Goal: Task Accomplishment & Management: Manage account settings

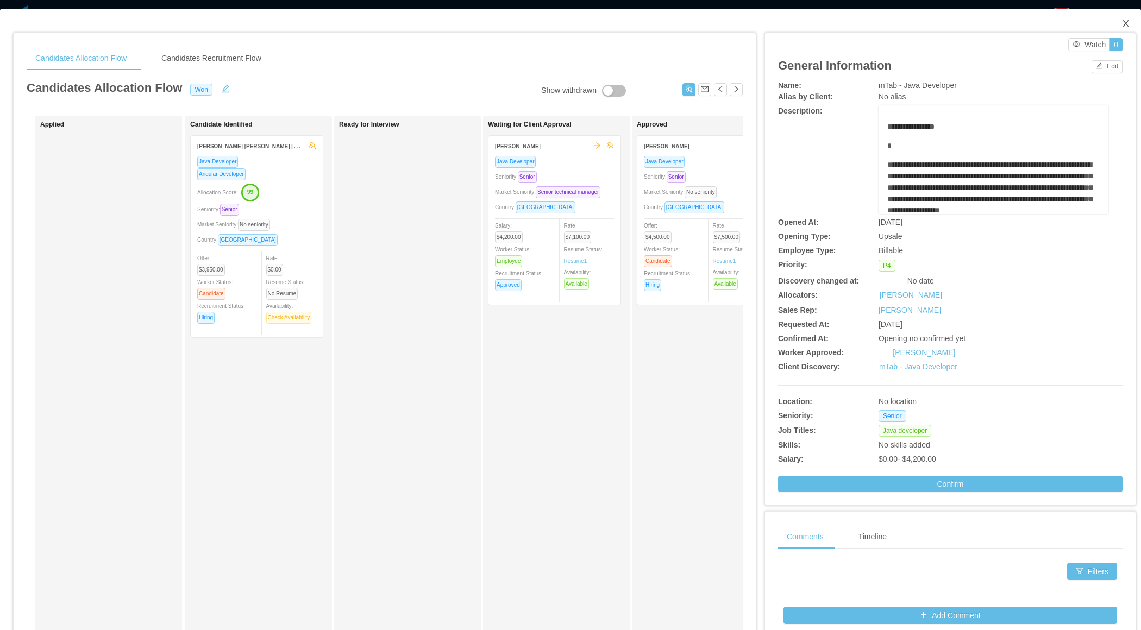
drag, startPoint x: 1128, startPoint y: 22, endPoint x: 435, endPoint y: 436, distance: 806.9
click at [1127, 22] on icon "icon: close" at bounding box center [1126, 23] width 6 height 7
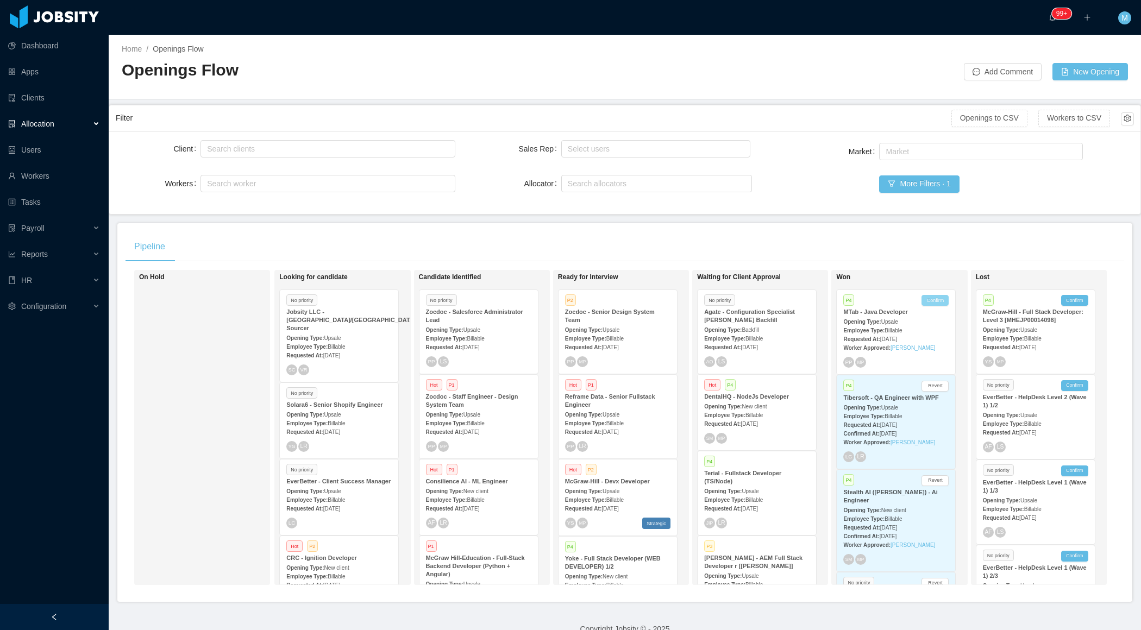
click at [943, 298] on button "Confirm" at bounding box center [935, 300] width 27 height 11
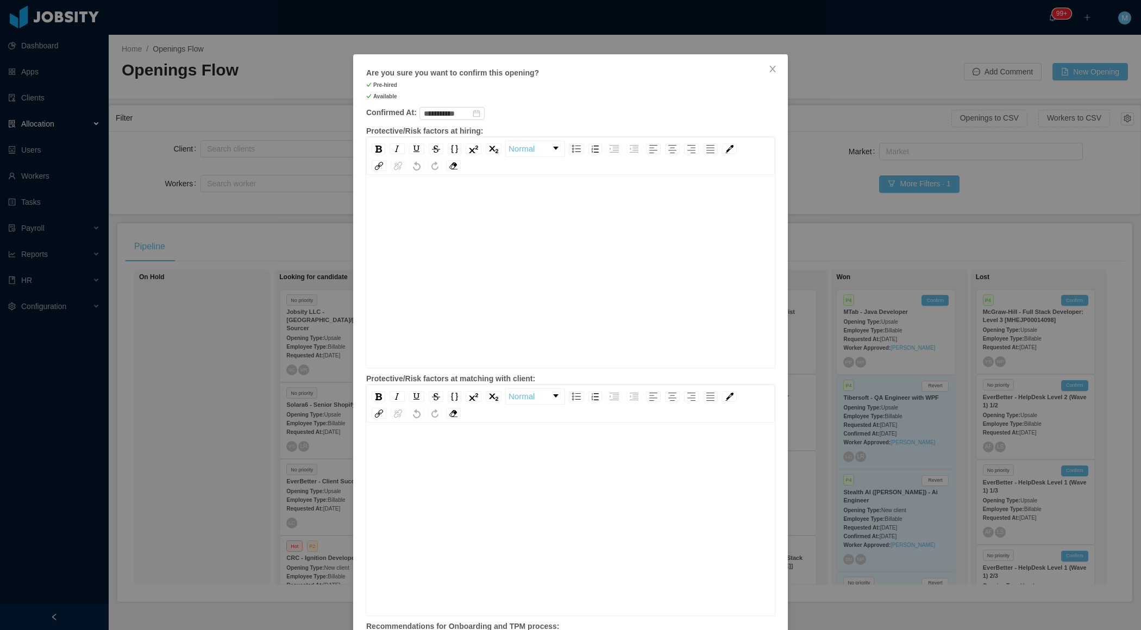
click at [619, 227] on div "rdw-editor" at bounding box center [571, 288] width 392 height 190
click at [428, 445] on span "**********" at bounding box center [432, 447] width 115 height 8
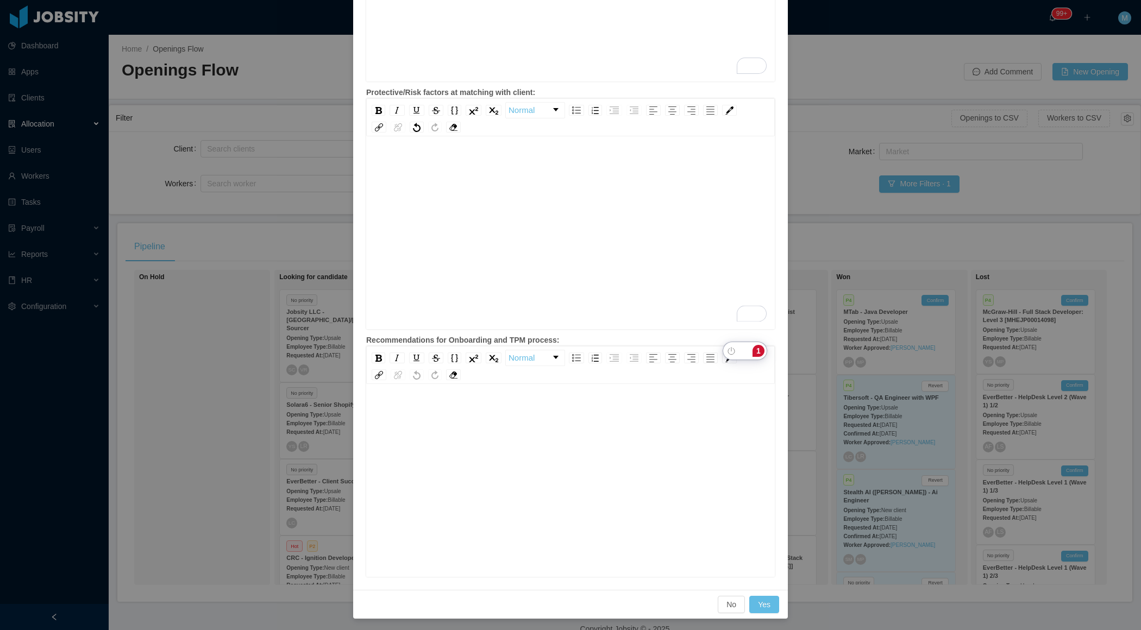
click at [502, 464] on div "rdw-editor" at bounding box center [571, 498] width 392 height 190
click at [773, 600] on button "Yes" at bounding box center [765, 604] width 30 height 17
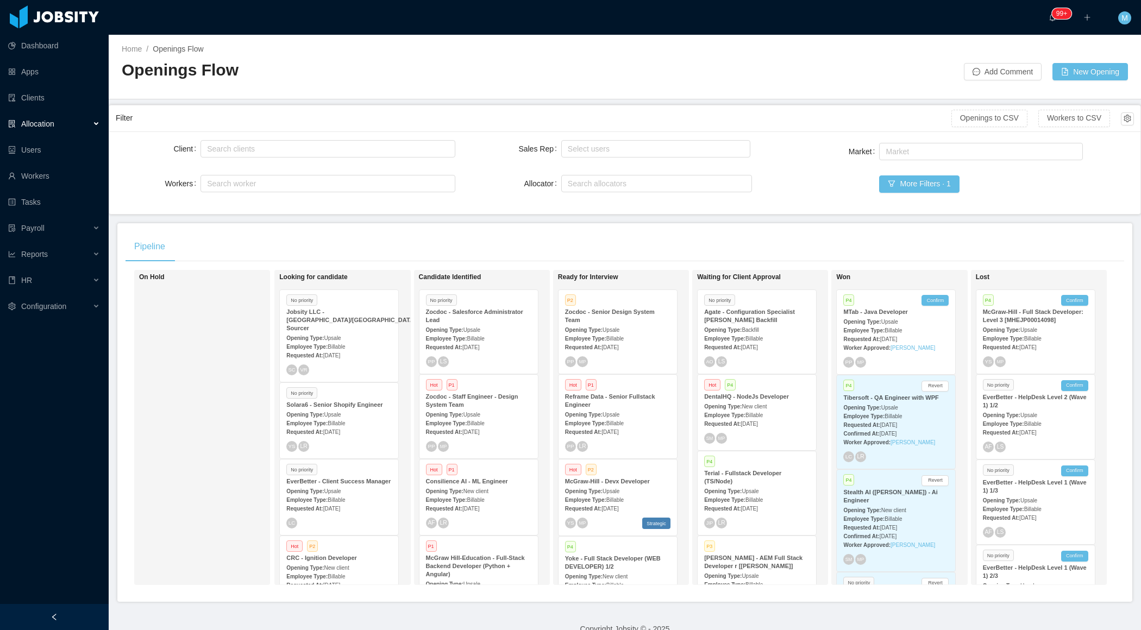
click at [70, 616] on div at bounding box center [54, 617] width 109 height 26
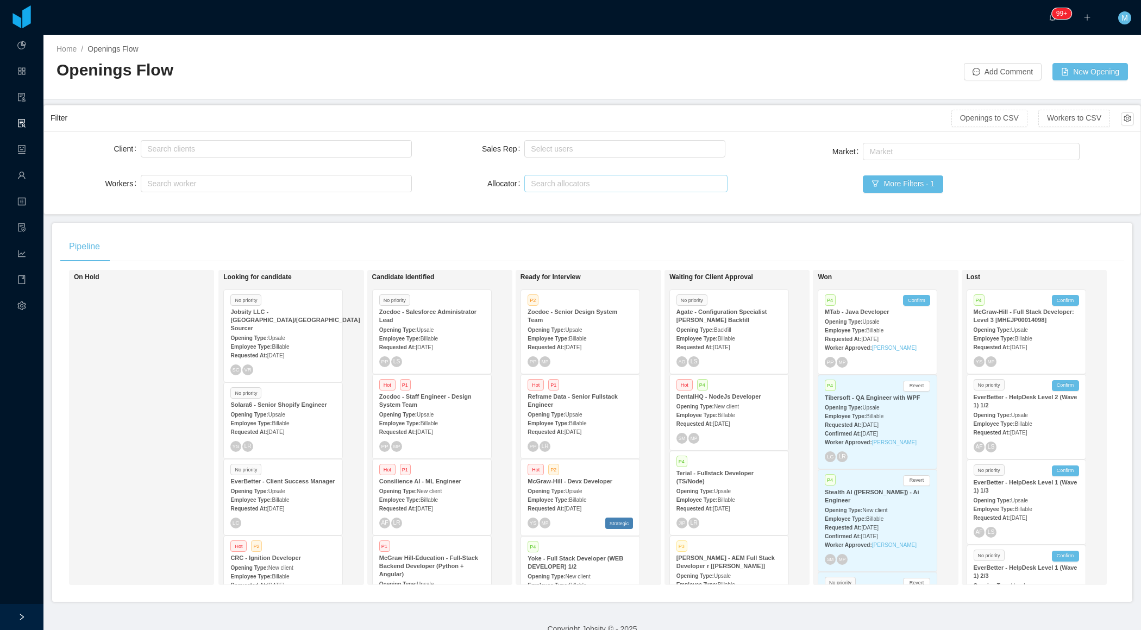
click at [553, 189] on div "Search allocators" at bounding box center [624, 184] width 193 height 16
type input "******"
click at [547, 205] on li "[PERSON_NAME]" at bounding box center [626, 203] width 203 height 17
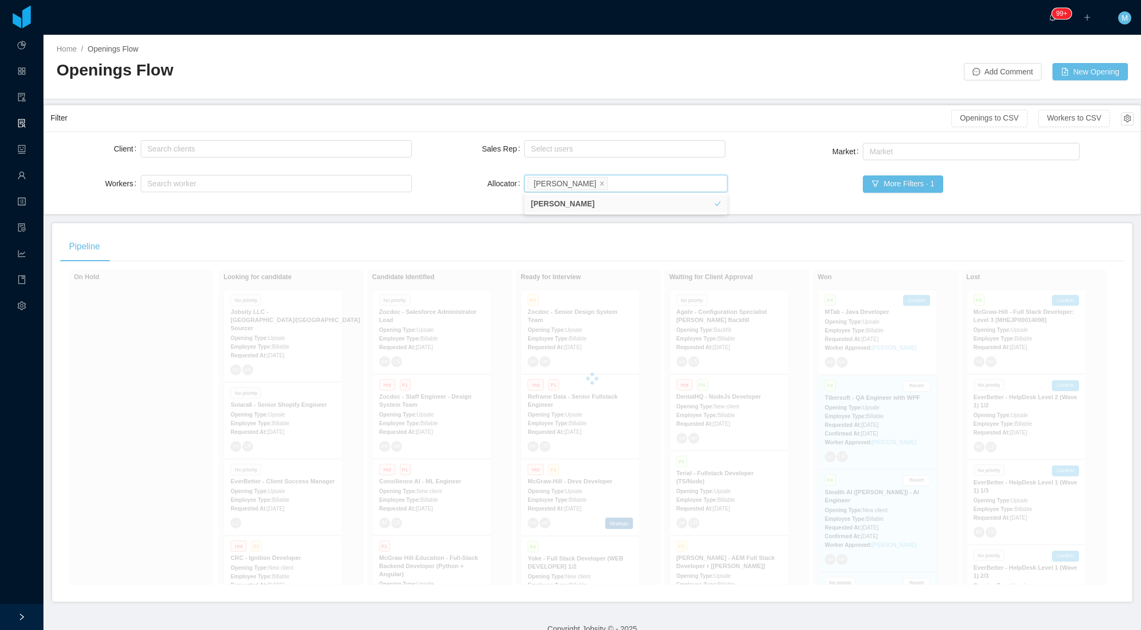
click at [436, 219] on main "Home / Openings Flow / Openings Flow Add Comment New Opening Filter Openings to…" at bounding box center [592, 333] width 1098 height 596
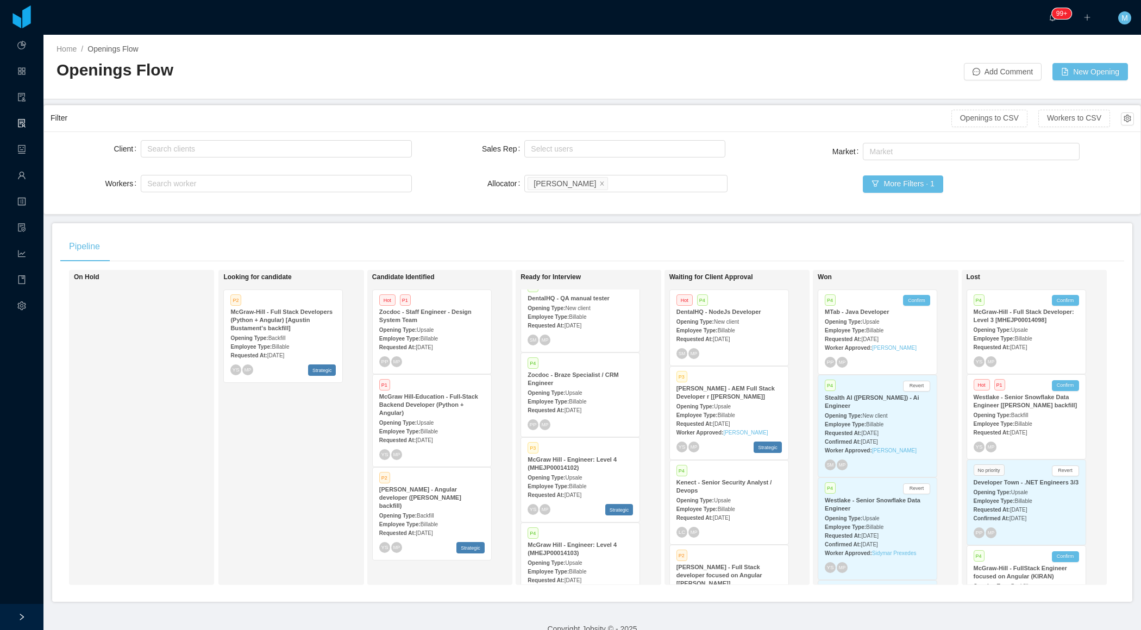
scroll to position [919, 0]
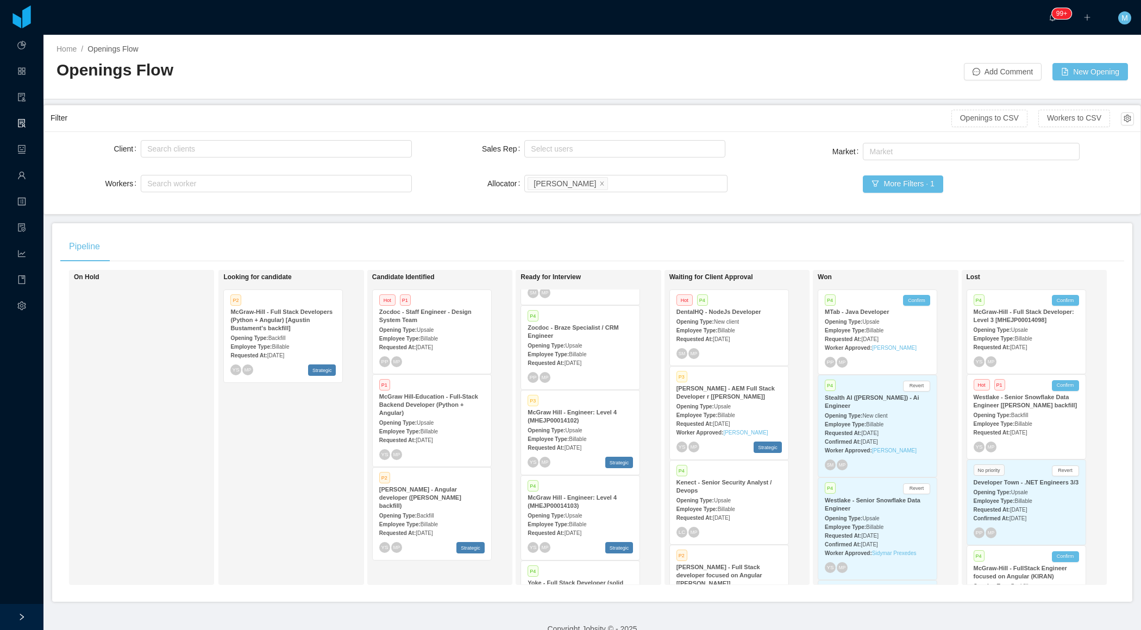
click at [583, 436] on span "Billable" at bounding box center [577, 439] width 17 height 6
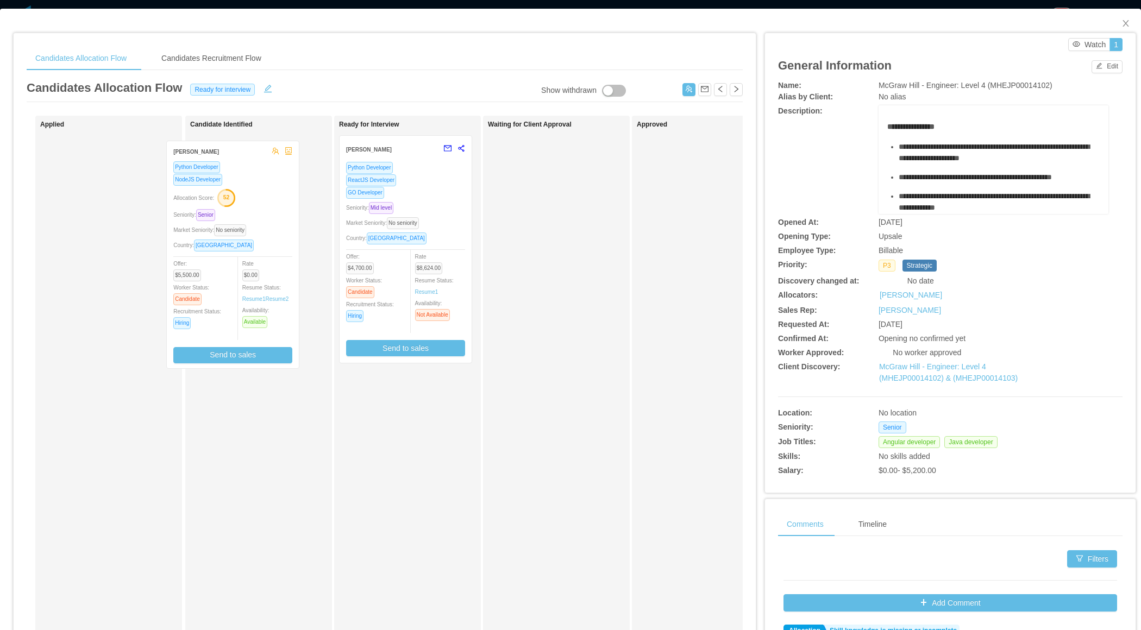
drag, startPoint x: 436, startPoint y: 281, endPoint x: 263, endPoint y: 287, distance: 172.9
click at [263, 287] on div "Applied Candidate Identified Ready for Interview [PERSON_NAME] Python Developer…" at bounding box center [385, 392] width 716 height 552
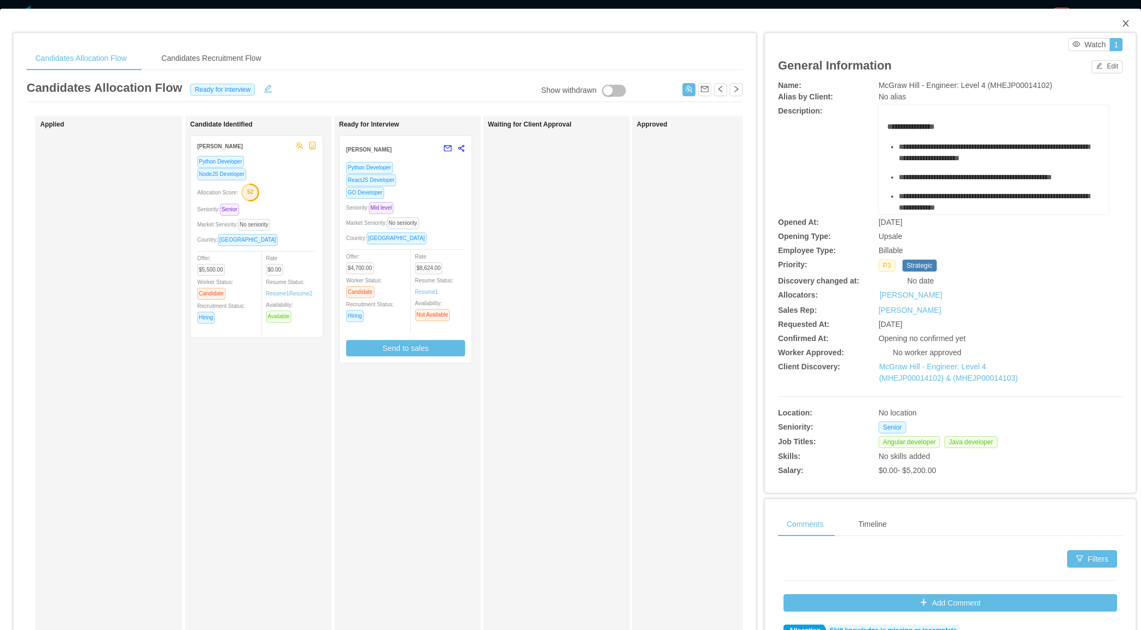
click at [1133, 23] on span "Close" at bounding box center [1126, 24] width 30 height 30
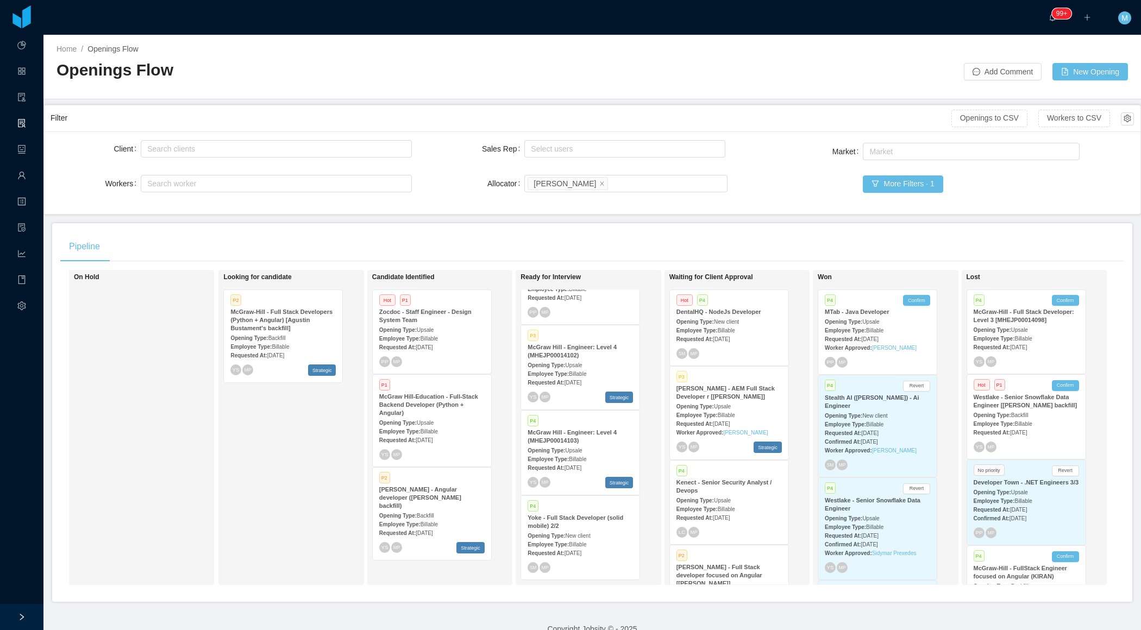
click at [731, 328] on span "Billable" at bounding box center [726, 331] width 17 height 6
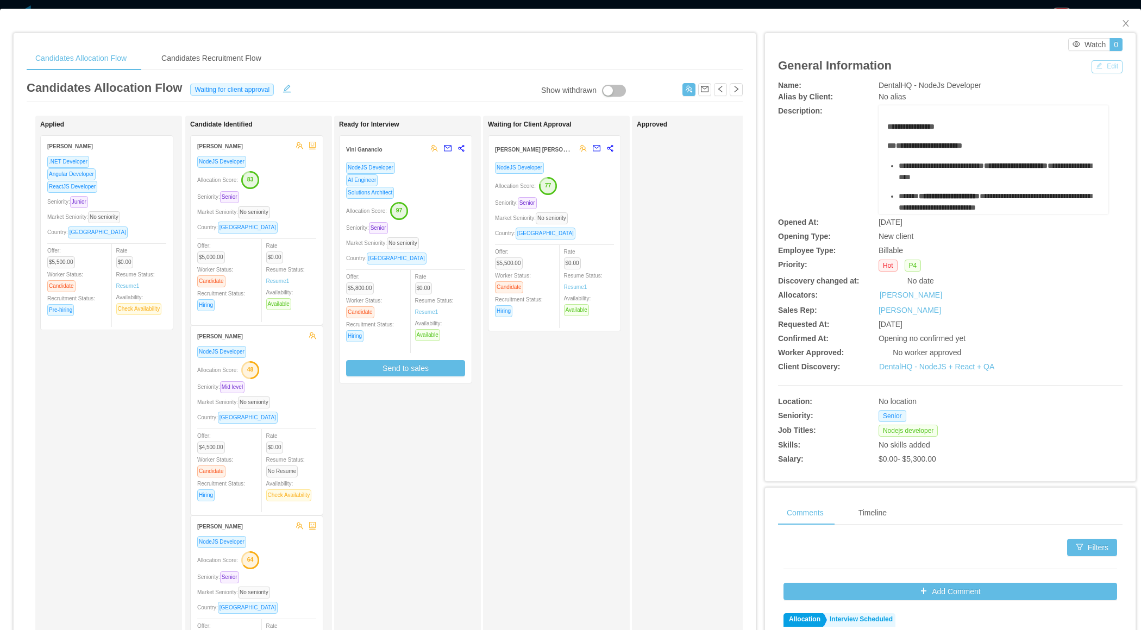
click at [1113, 67] on button "Edit" at bounding box center [1107, 66] width 31 height 13
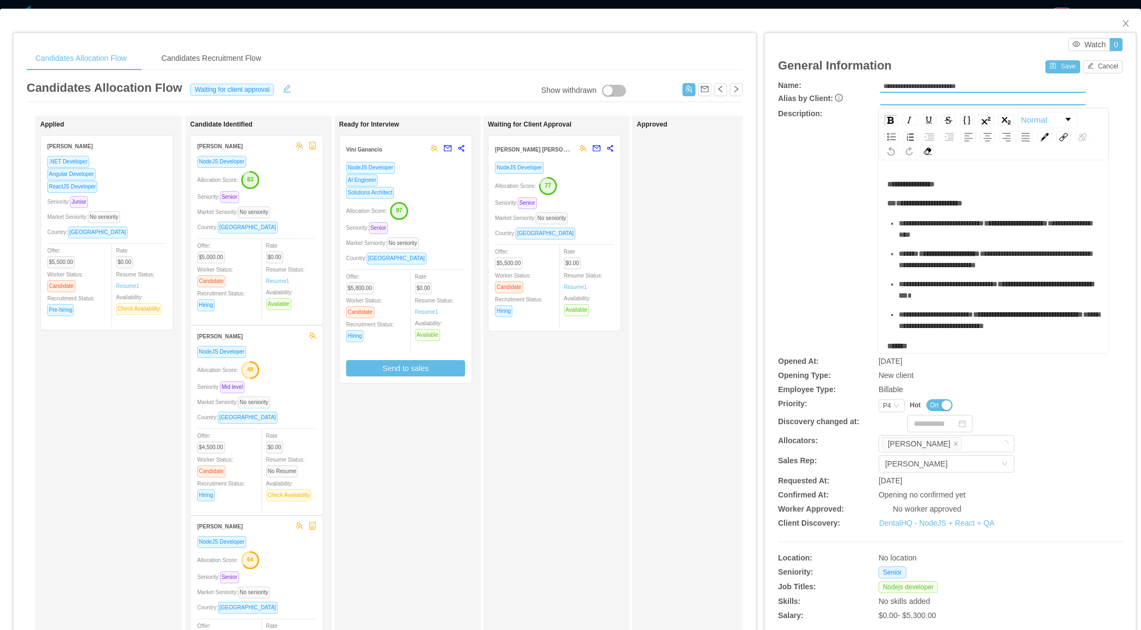
click at [937, 403] on span "On" at bounding box center [935, 405] width 9 height 11
click at [1067, 66] on button "Save" at bounding box center [1063, 66] width 34 height 13
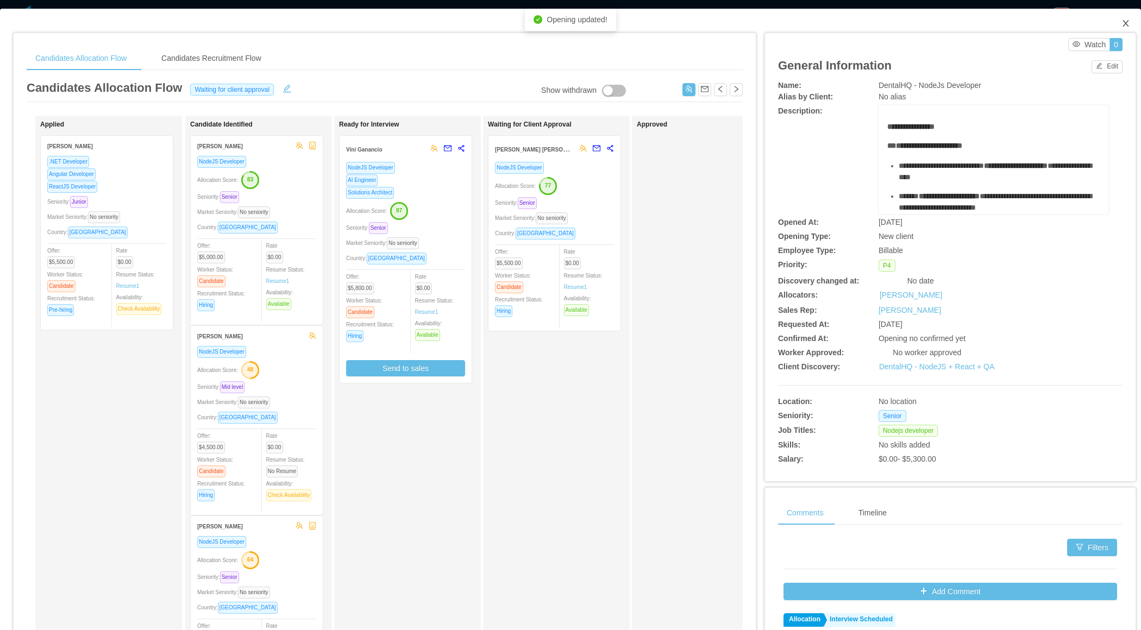
click at [1127, 24] on icon "icon: close" at bounding box center [1126, 23] width 6 height 7
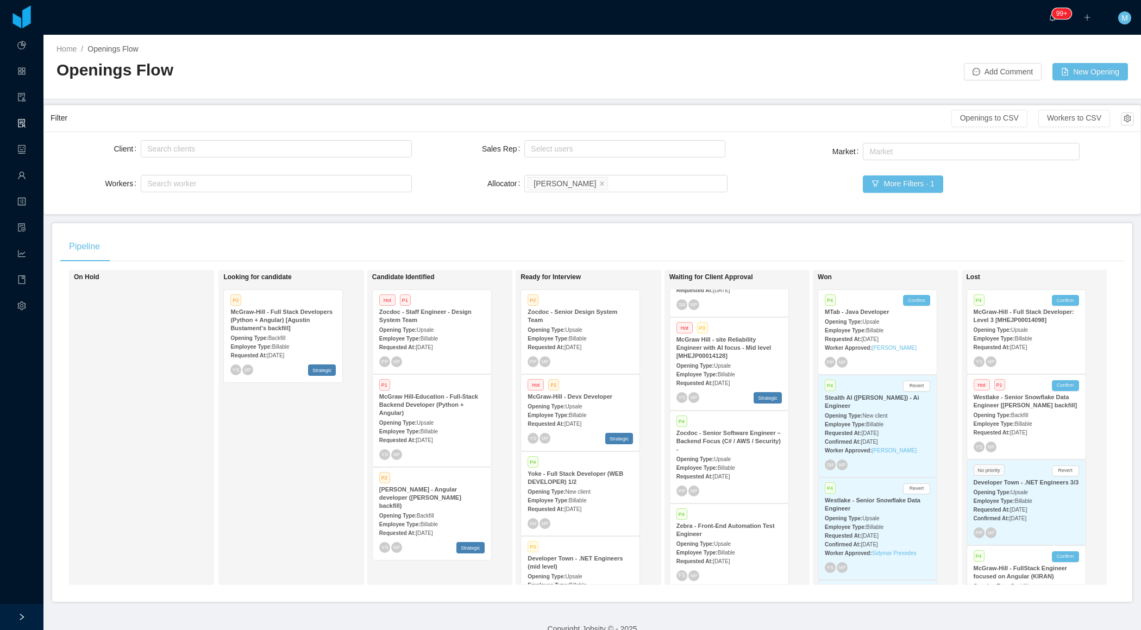
click at [575, 419] on div "Requested At: [DATE]" at bounding box center [580, 423] width 105 height 11
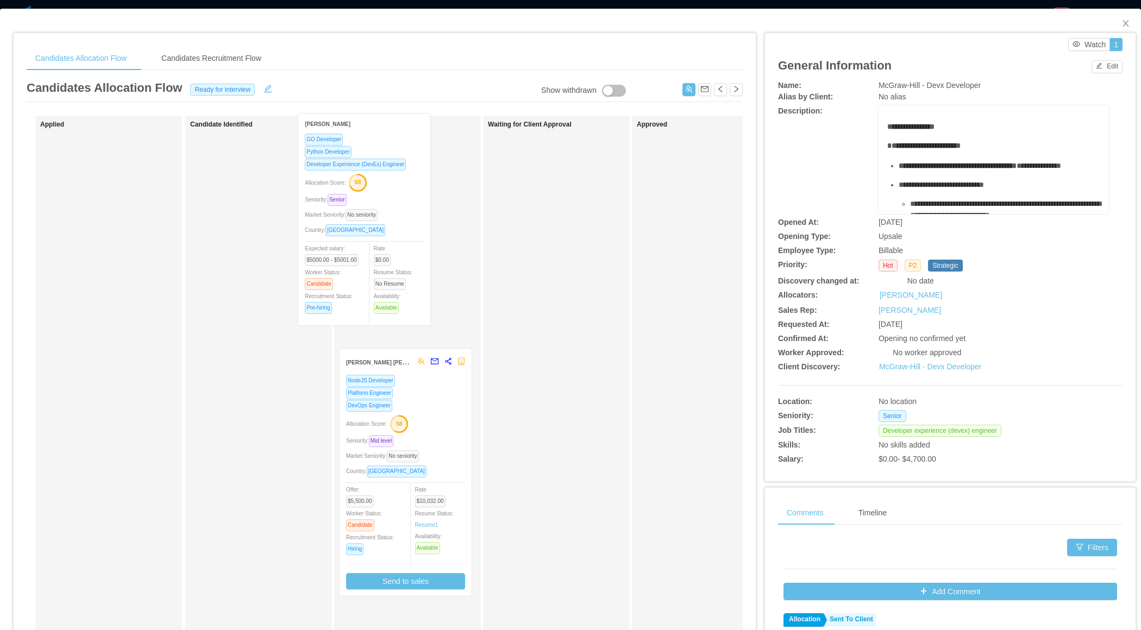
drag, startPoint x: 263, startPoint y: 298, endPoint x: 383, endPoint y: 273, distance: 122.6
click at [383, 273] on div "Applied Candidate Identified [PERSON_NAME] GO Developer Python Developer Develo…" at bounding box center [385, 392] width 716 height 552
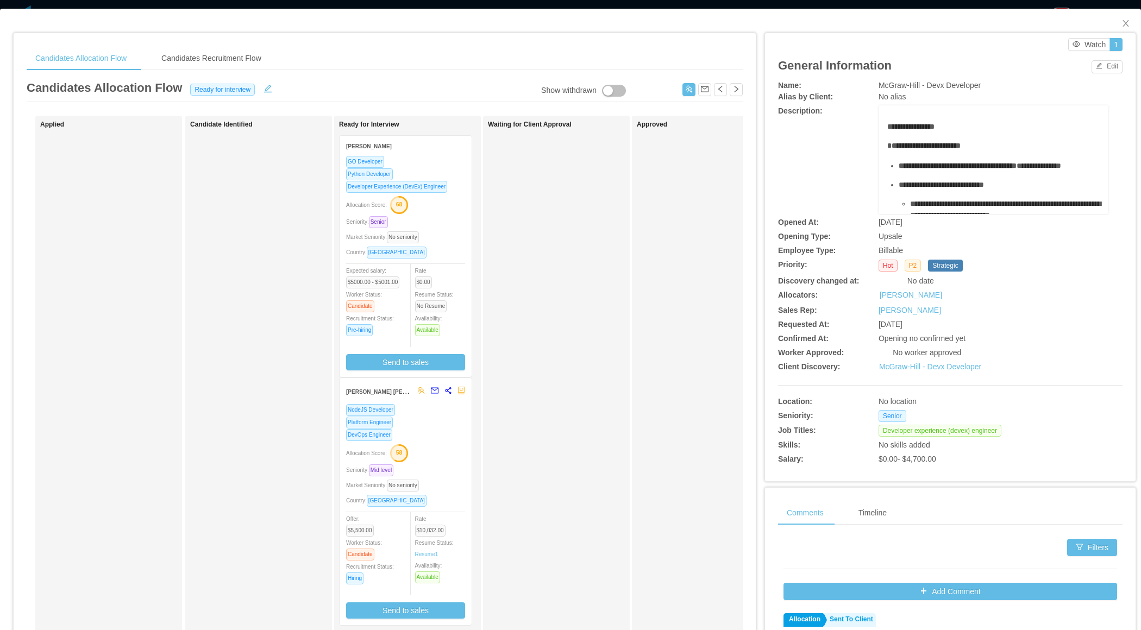
click at [444, 220] on div "Seniority: Senior" at bounding box center [405, 222] width 119 height 13
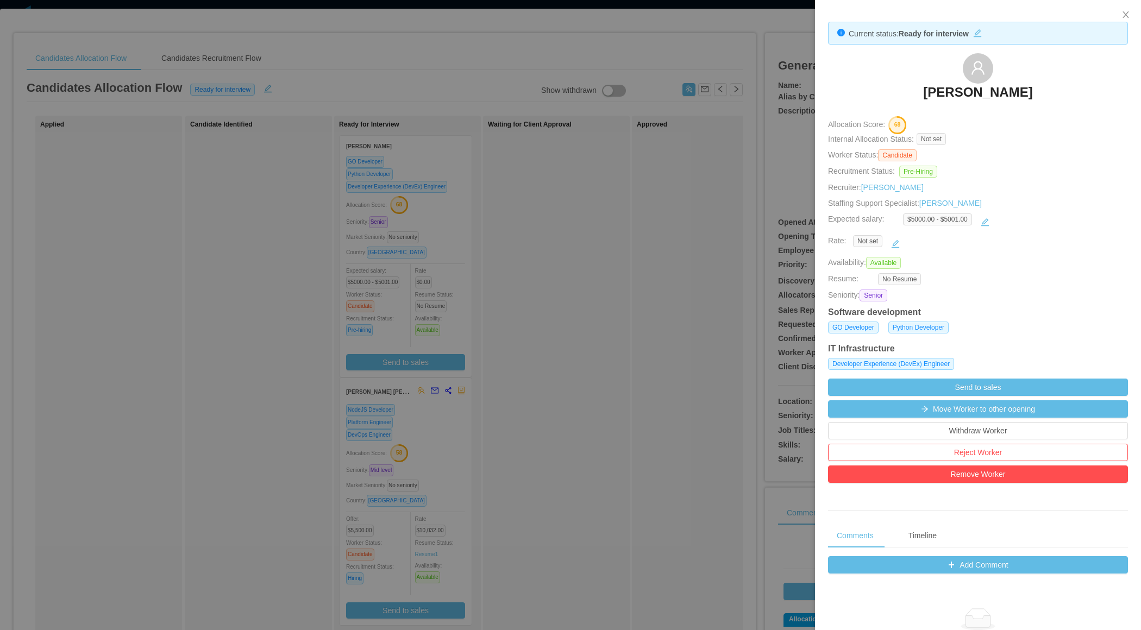
click at [601, 372] on div at bounding box center [570, 315] width 1141 height 630
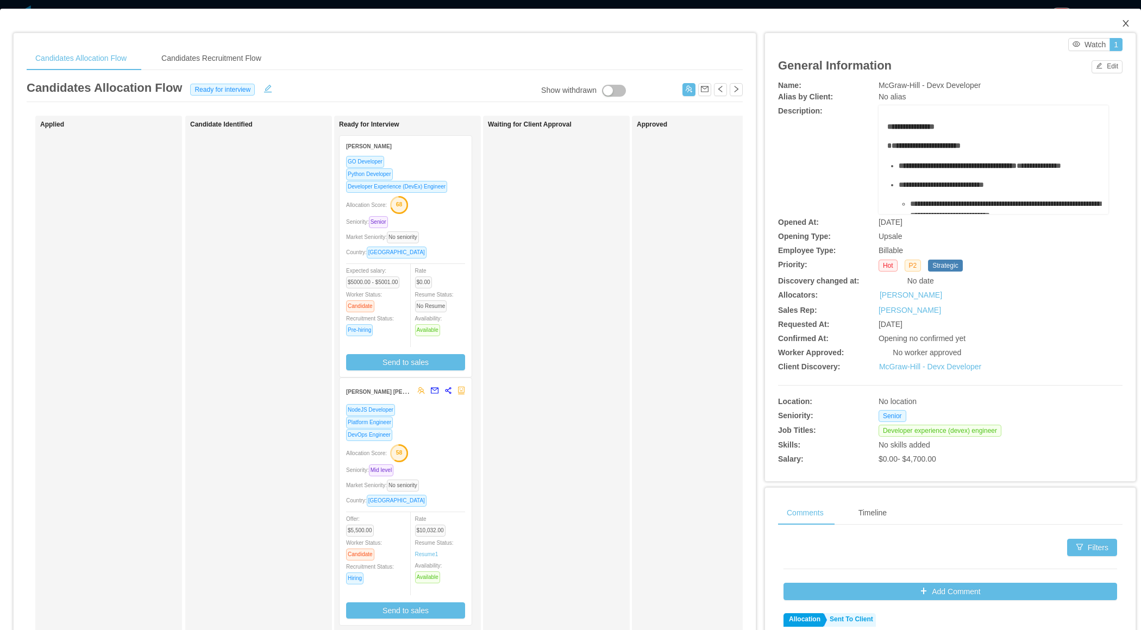
click at [1127, 23] on icon "icon: close" at bounding box center [1126, 23] width 6 height 7
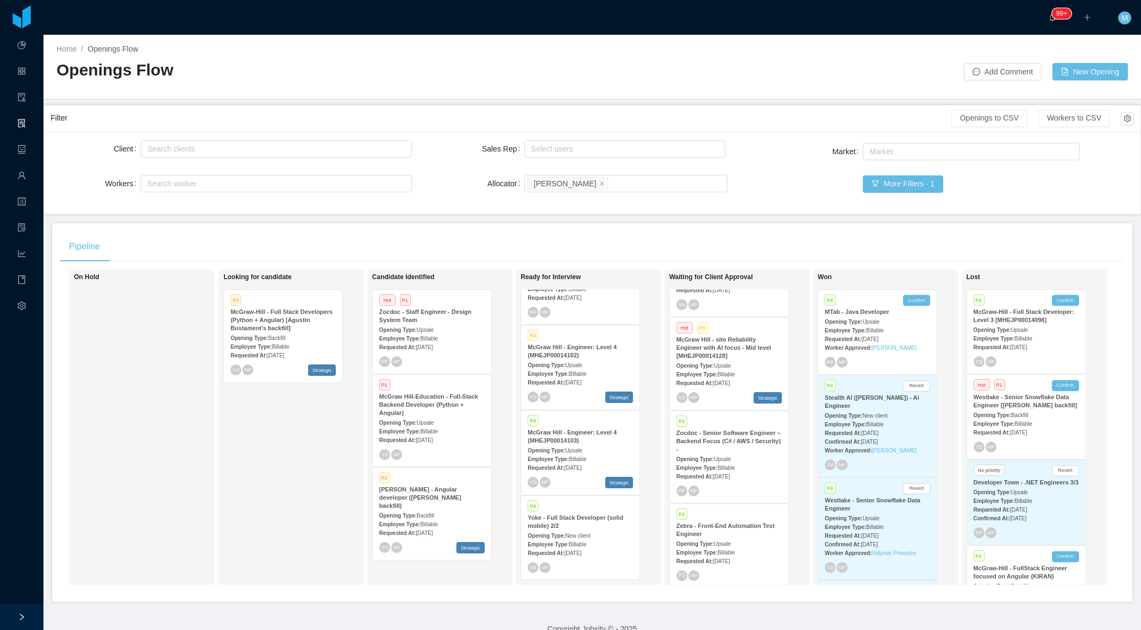
scroll to position [319, 0]
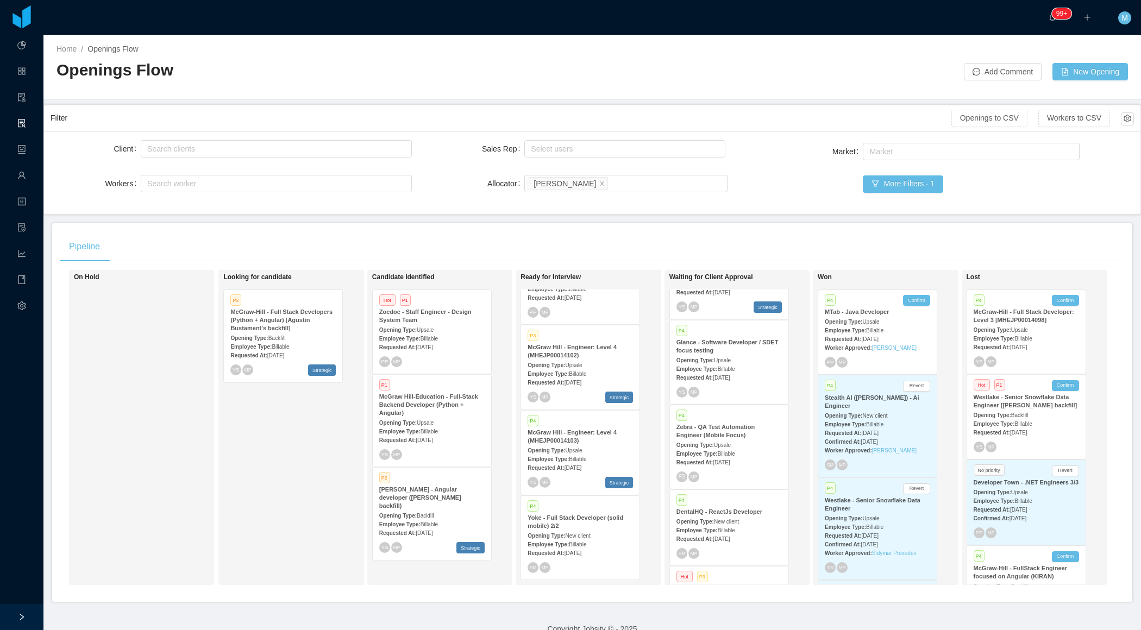
click at [751, 438] on div "P4 Zebra - QA Test Automation Engineer (Mobile Focus) Opening Type: Upsale Empl…" at bounding box center [729, 447] width 118 height 84
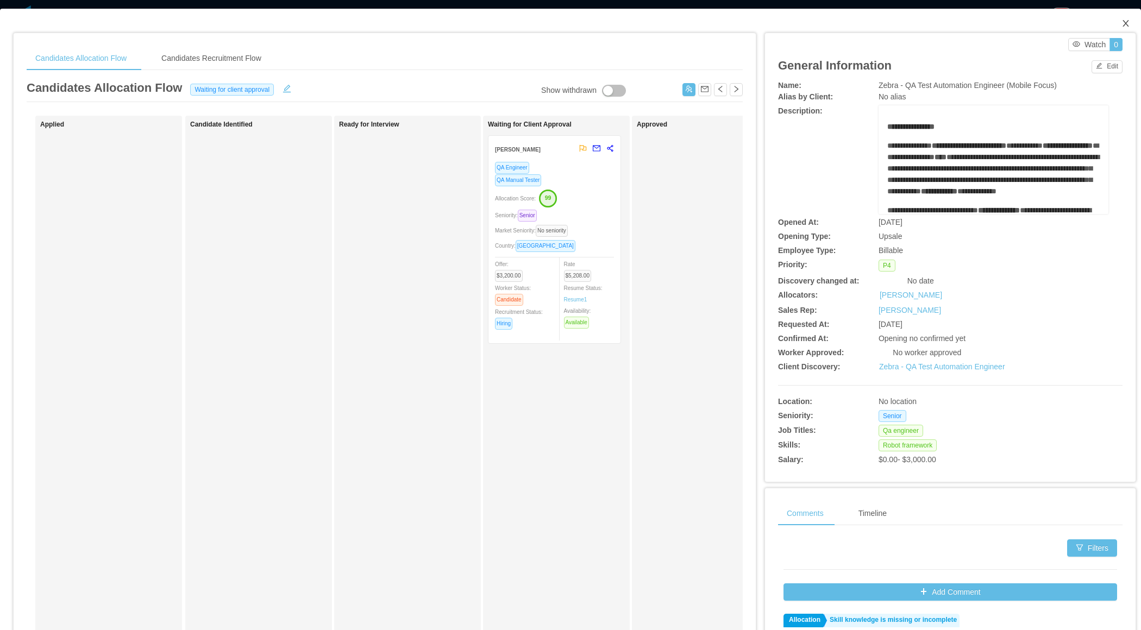
click at [1127, 21] on icon "icon: close" at bounding box center [1126, 23] width 9 height 9
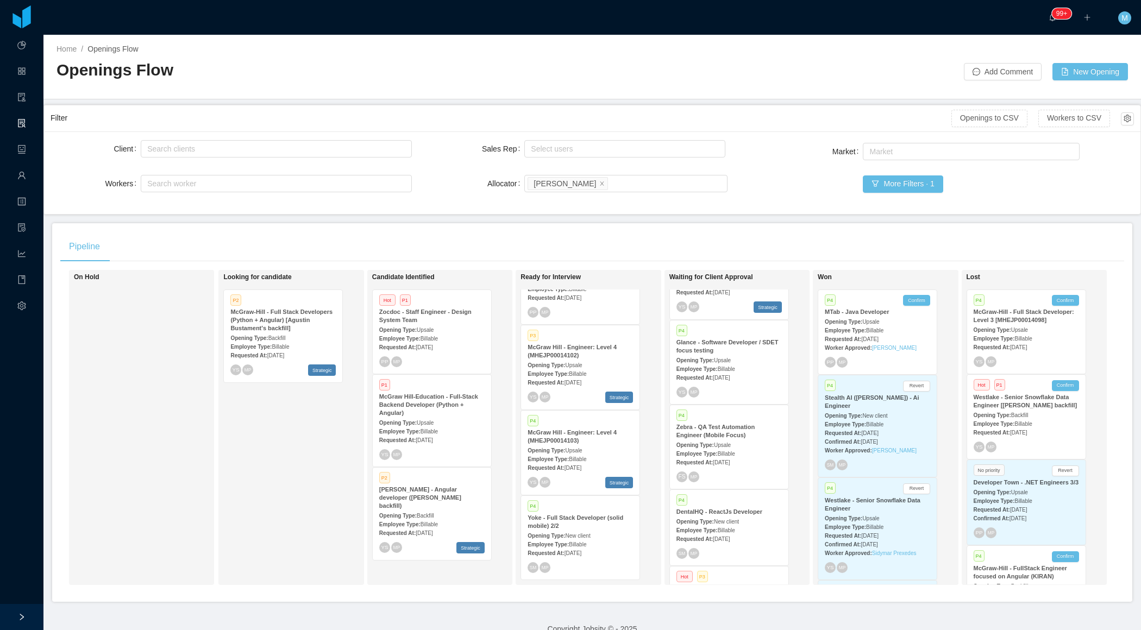
scroll to position [576, 0]
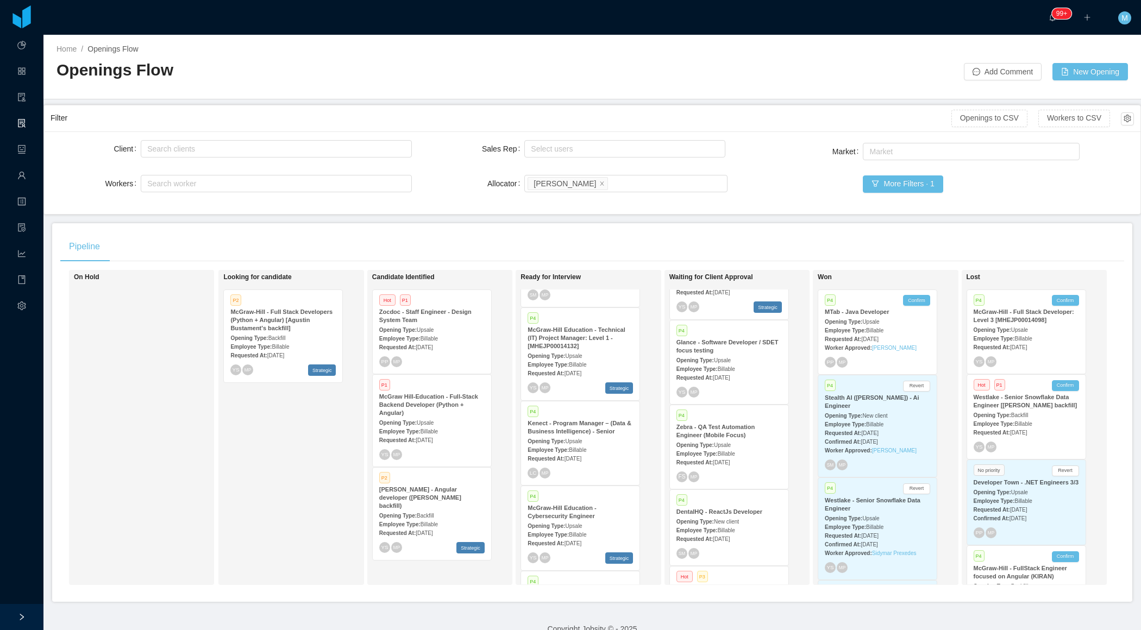
click at [604, 444] on div "Employee Type: Billable" at bounding box center [580, 449] width 105 height 11
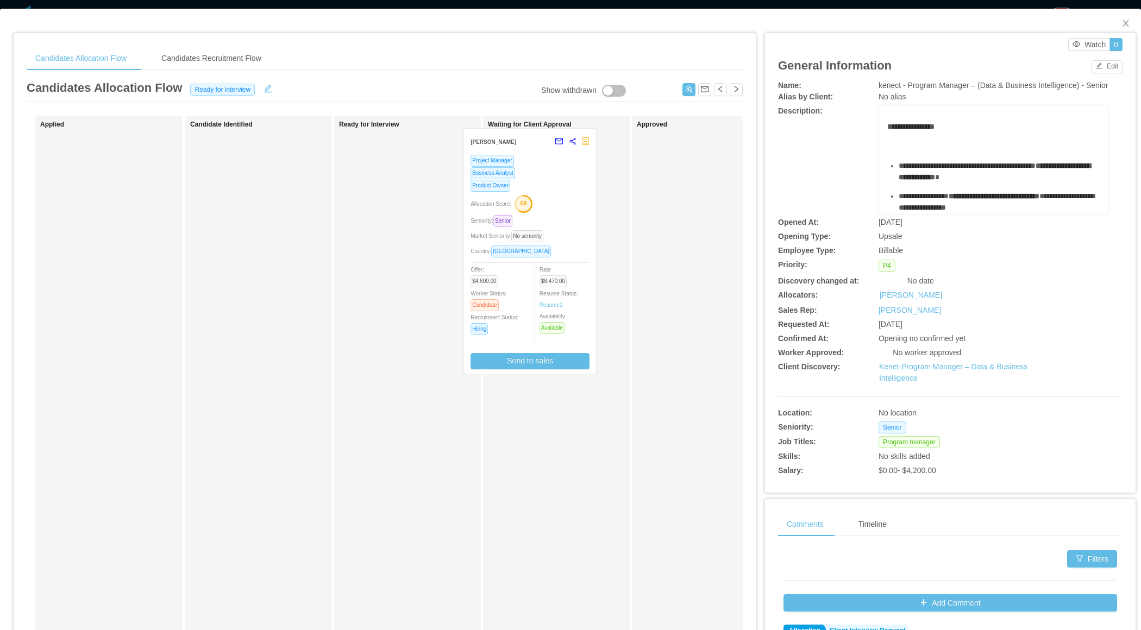
drag, startPoint x: 417, startPoint y: 252, endPoint x: 542, endPoint y: 246, distance: 125.2
click at [542, 246] on div "Applied Candidate Identified Ready for Interview [PERSON_NAME] Project Manager …" at bounding box center [385, 392] width 716 height 552
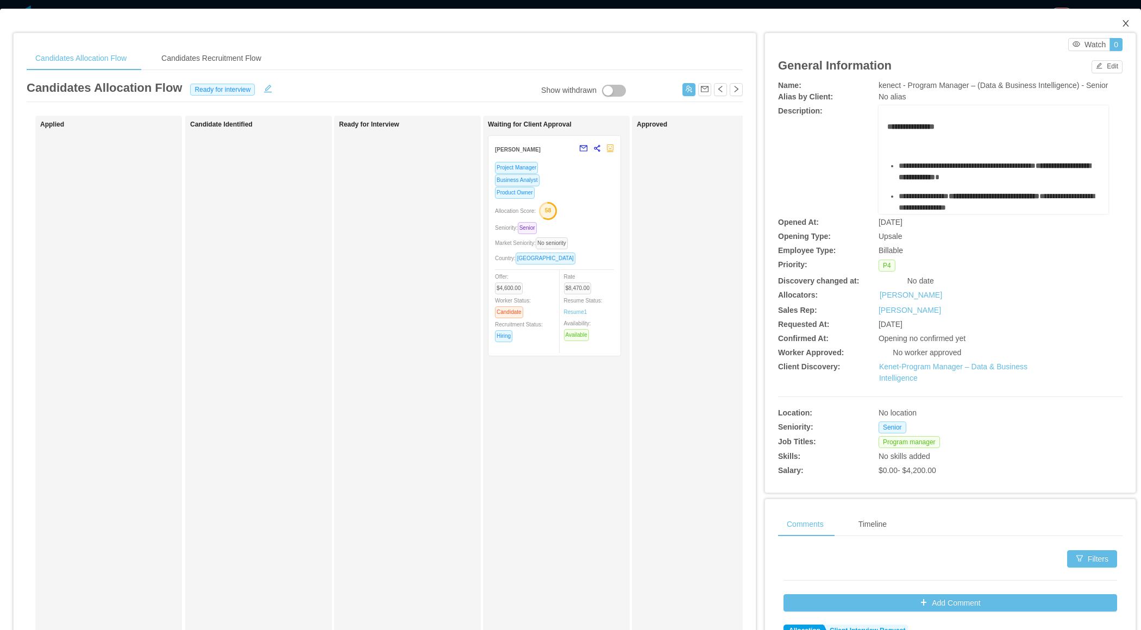
click at [1127, 24] on icon "icon: close" at bounding box center [1126, 23] width 9 height 9
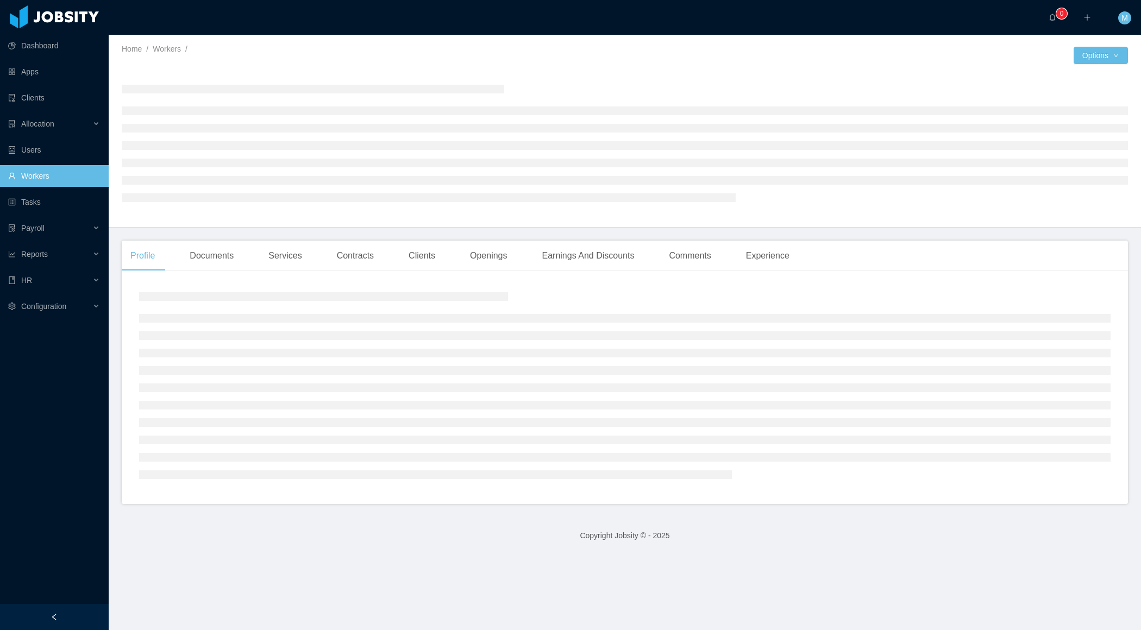
click at [66, 616] on div at bounding box center [54, 617] width 109 height 26
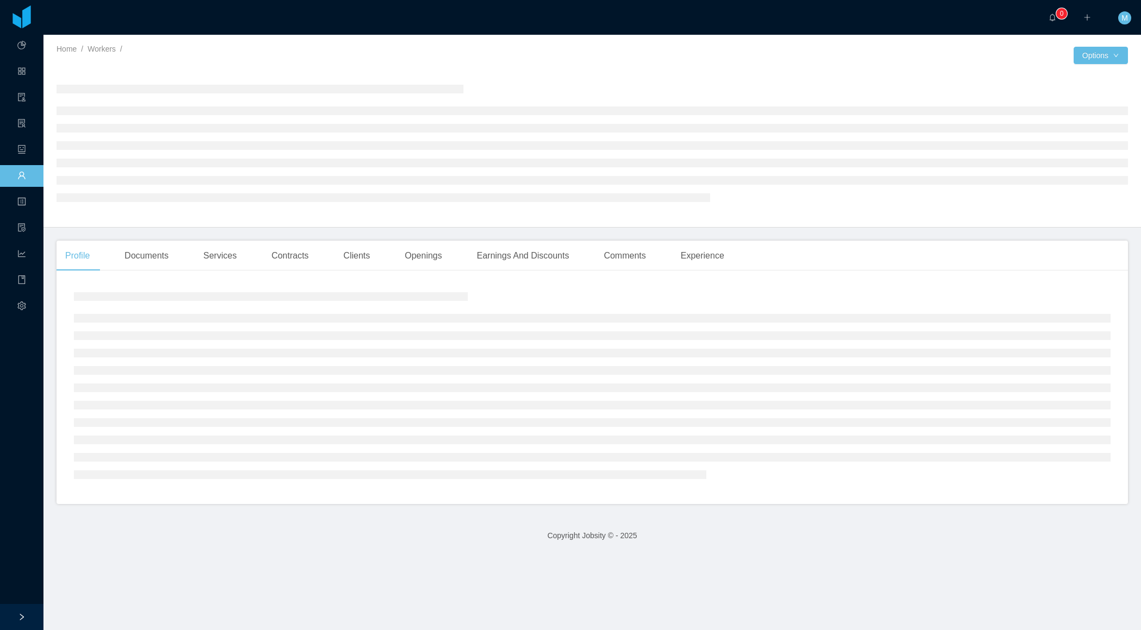
click at [184, 274] on div "Profile Documents Services Contracts Clients Openings Earnings And Discounts Co…" at bounding box center [593, 373] width 1072 height 264
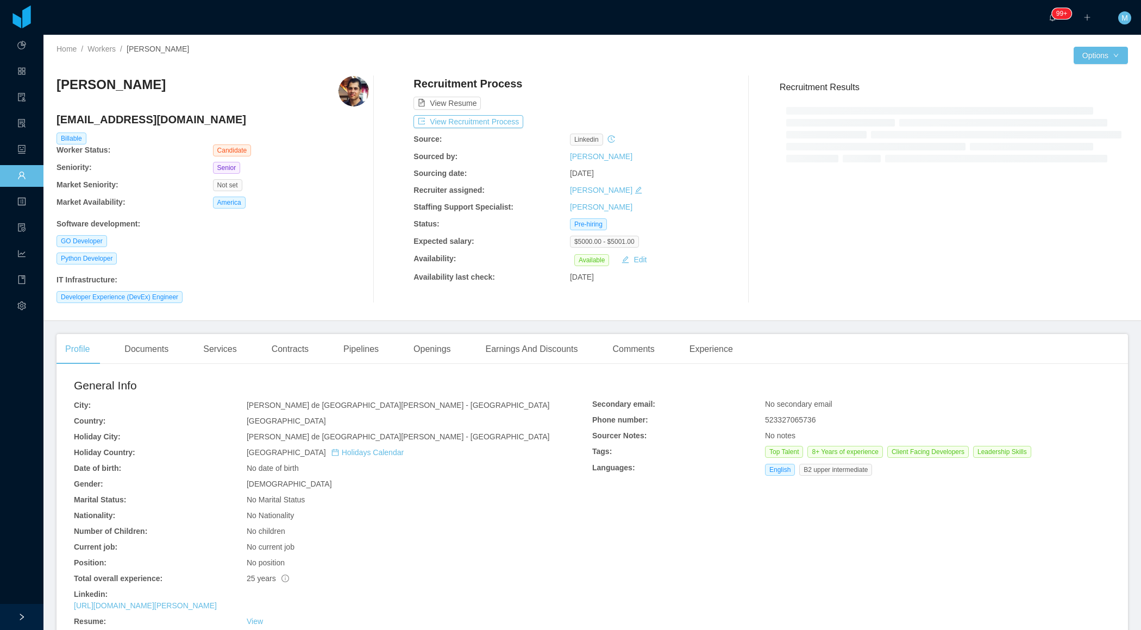
click at [158, 320] on div "Home / Workers / Edwin Plauchu / Options Edwin Plauchu pianodaemon@gmail.com Bi…" at bounding box center [592, 178] width 1098 height 286
click at [153, 365] on div "Profile Documents Services Contracts Pipelines Openings Earnings And Discounts …" at bounding box center [593, 529] width 1072 height 390
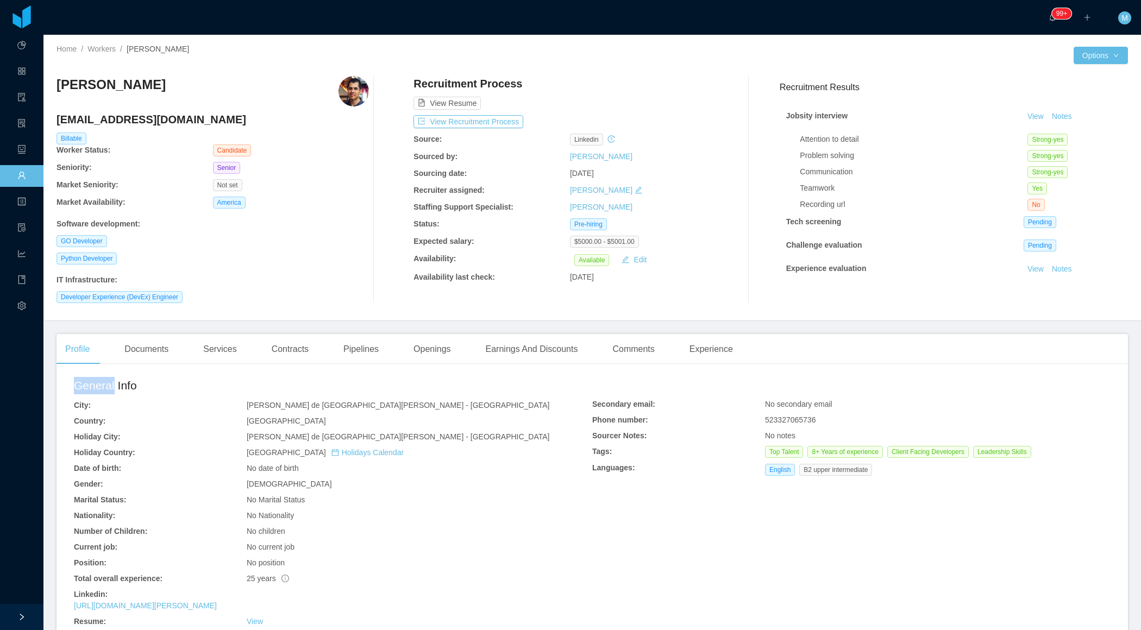
click at [153, 366] on div "Profile Documents Services Contracts Pipelines Openings Earnings And Discounts …" at bounding box center [593, 529] width 1072 height 390
click at [170, 347] on div "Documents" at bounding box center [146, 349] width 61 height 30
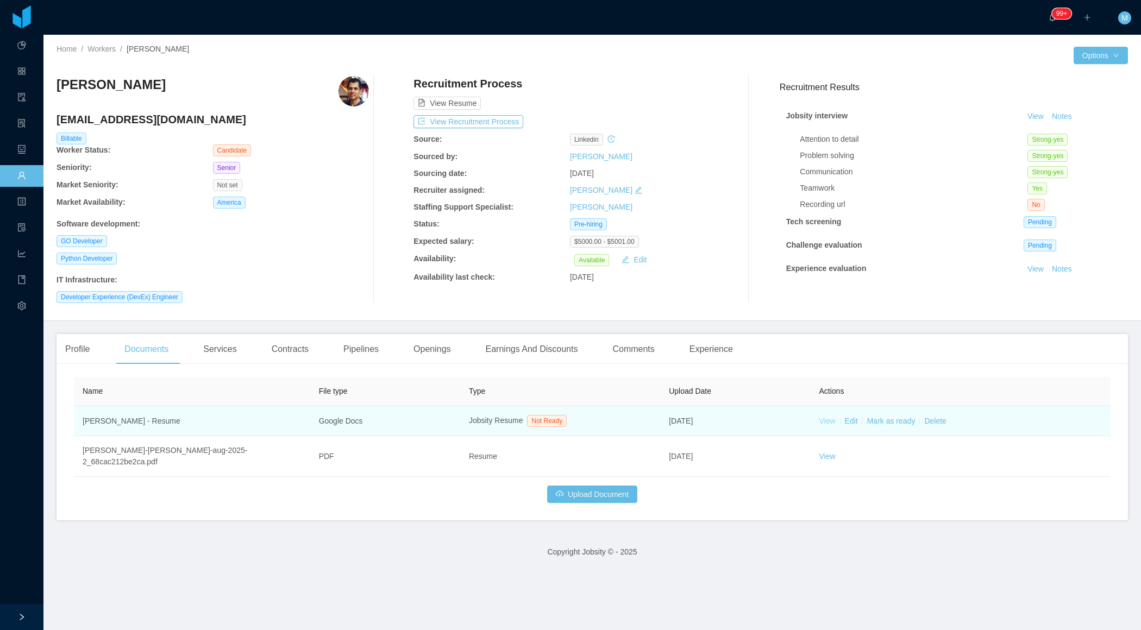
click at [833, 418] on link "View" at bounding box center [827, 421] width 16 height 9
